Goal: Information Seeking & Learning: Learn about a topic

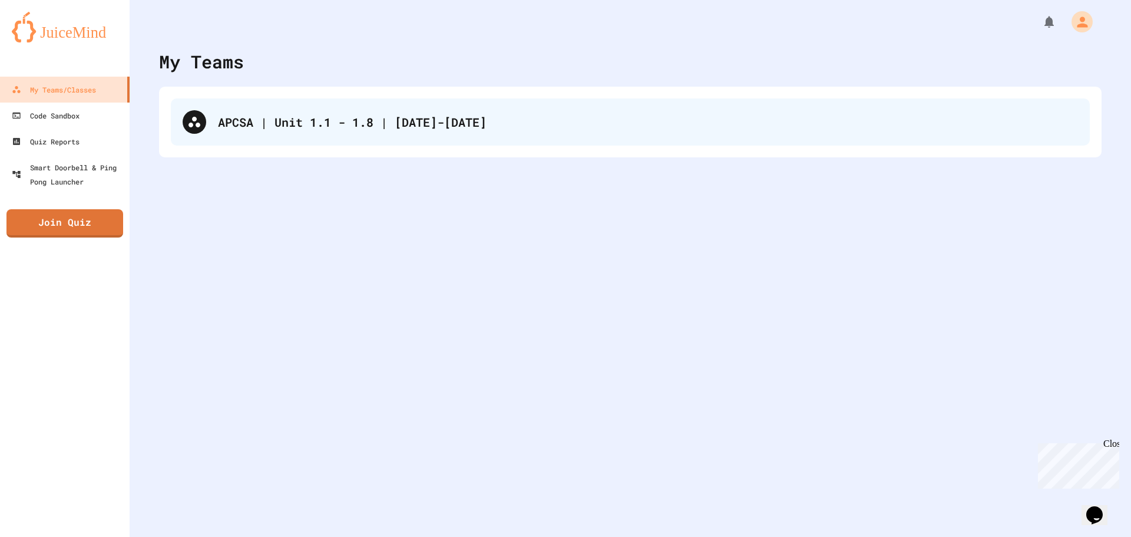
click at [370, 104] on div "APCSA | Unit 1.1 - 1.8 | [DATE]-[DATE]" at bounding box center [630, 121] width 919 height 47
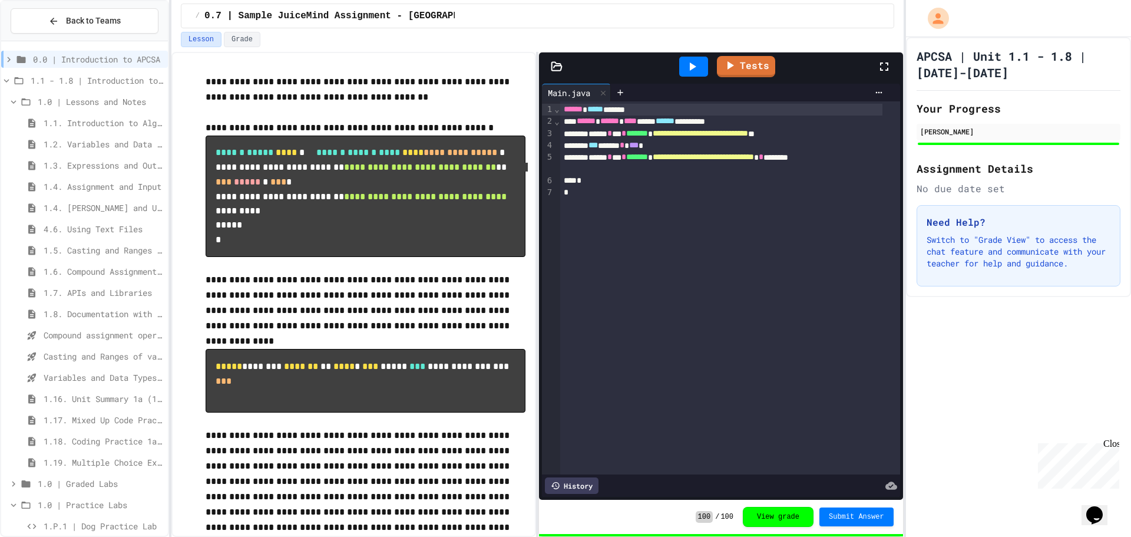
click at [124, 256] on div "1.5. Casting and Ranges of Values" at bounding box center [84, 249] width 167 height 17
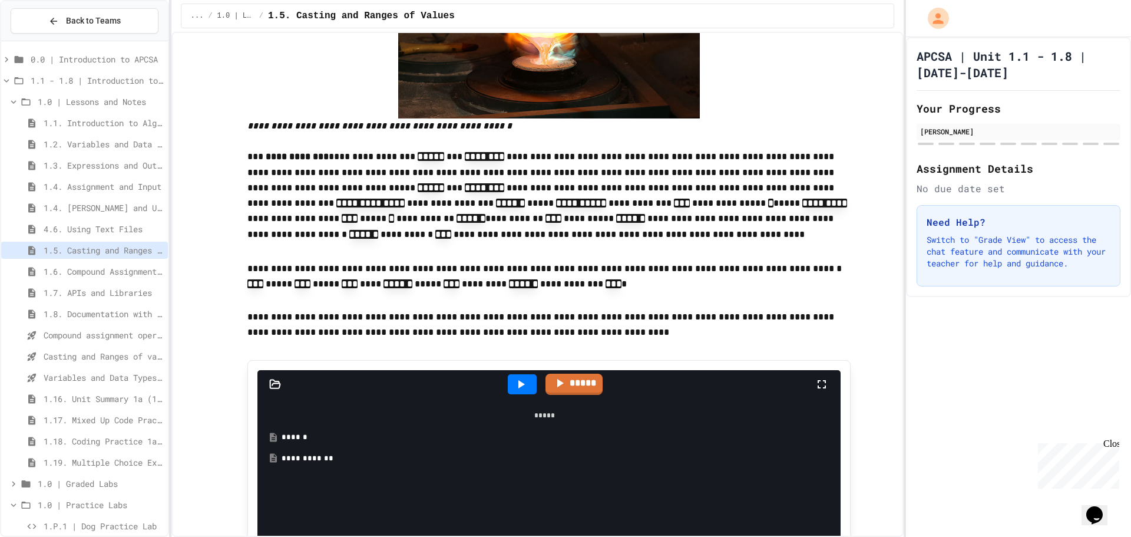
scroll to position [412, 0]
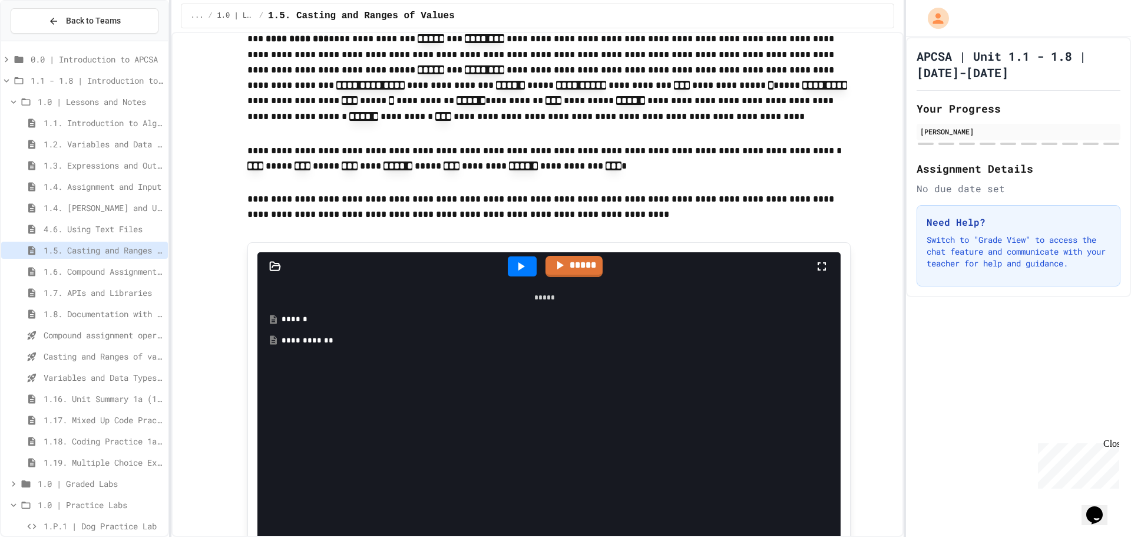
click at [524, 256] on div at bounding box center [522, 266] width 29 height 20
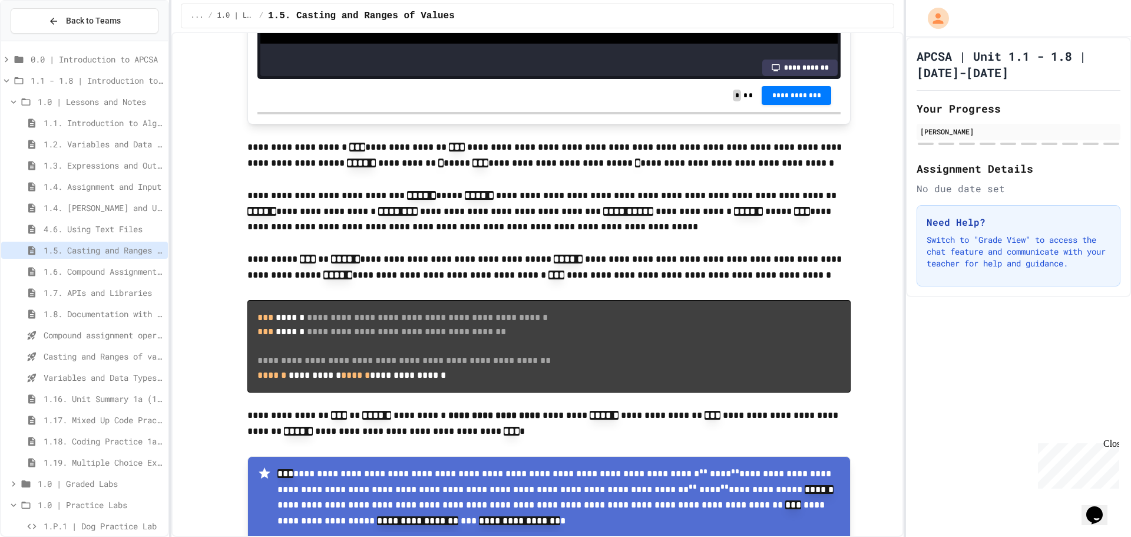
scroll to position [1178, 0]
